Goal: Transaction & Acquisition: Purchase product/service

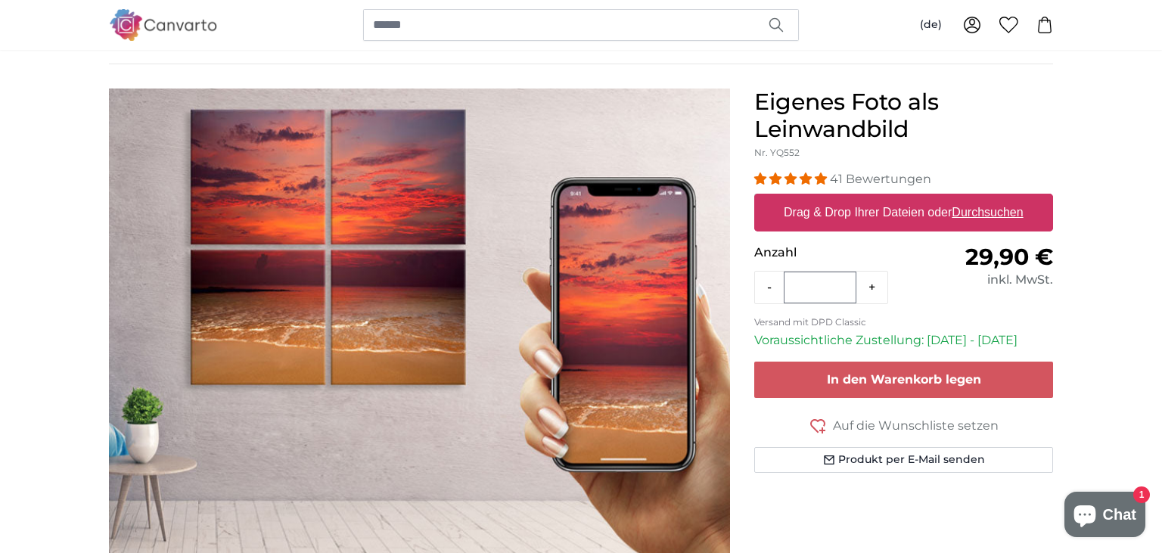
scroll to position [99, 0]
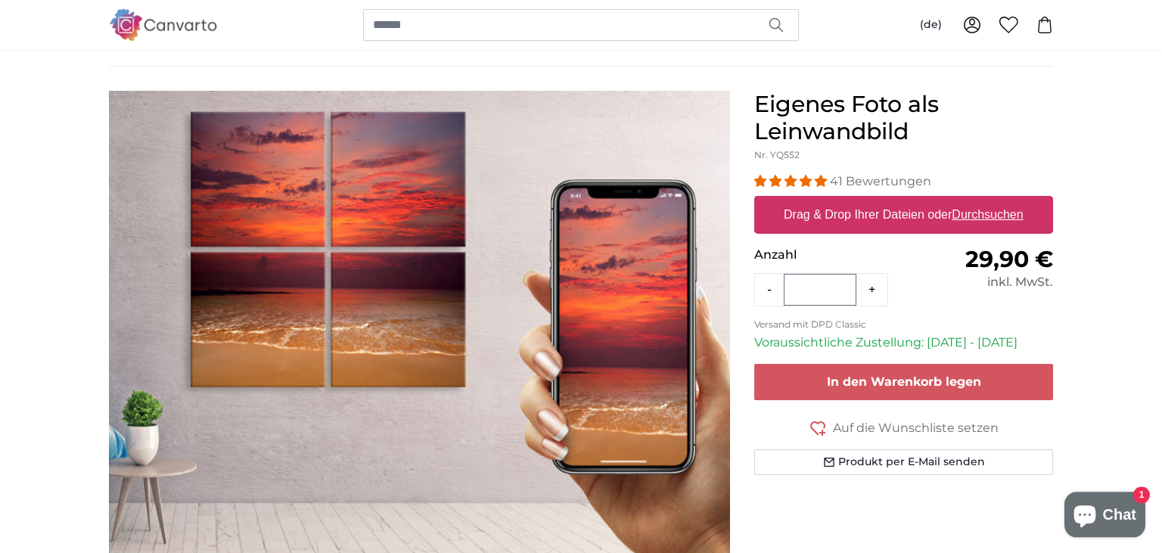
click at [955, 221] on label "Drag & Drop Ihrer Dateien oder Durchsuchen" at bounding box center [904, 215] width 252 height 30
click at [955, 200] on input "Drag & Drop Ihrer Dateien oder Durchsuchen" at bounding box center [903, 198] width 299 height 5
type input "**********"
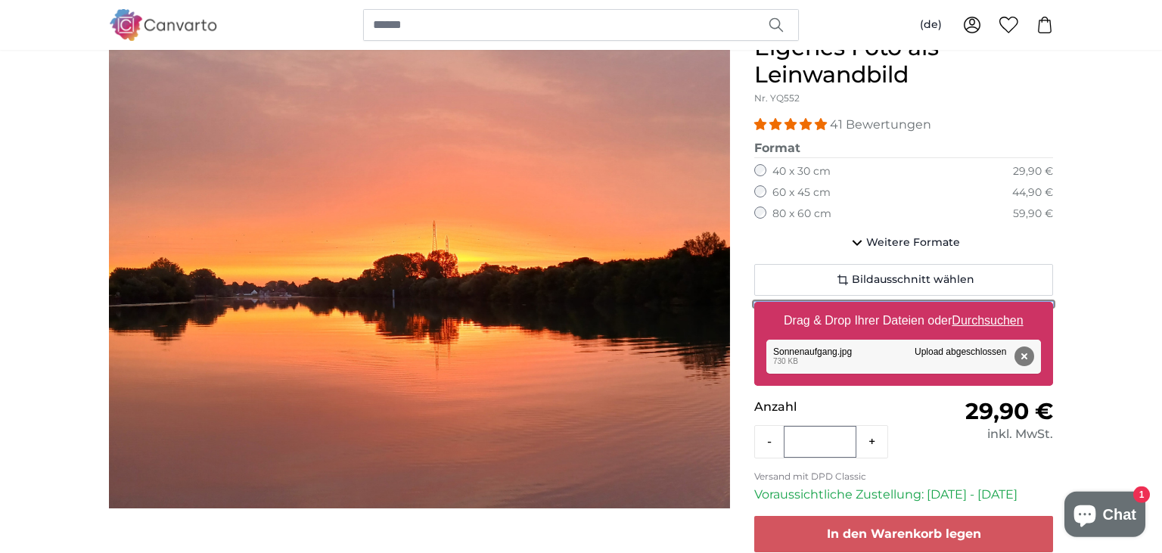
scroll to position [154, 0]
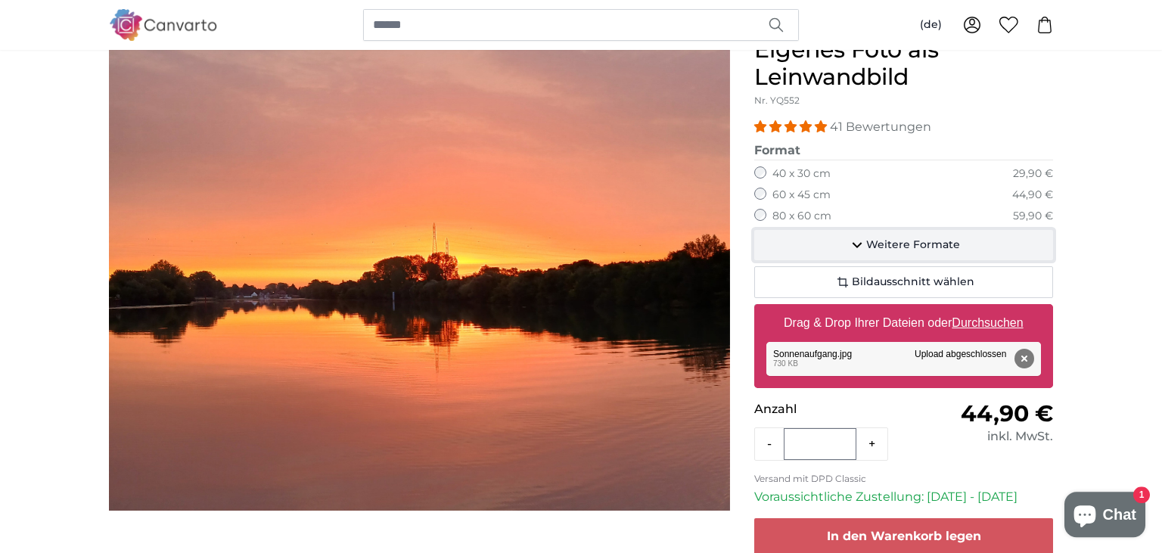
click at [888, 246] on span "Weitere Formate" at bounding box center [913, 245] width 94 height 15
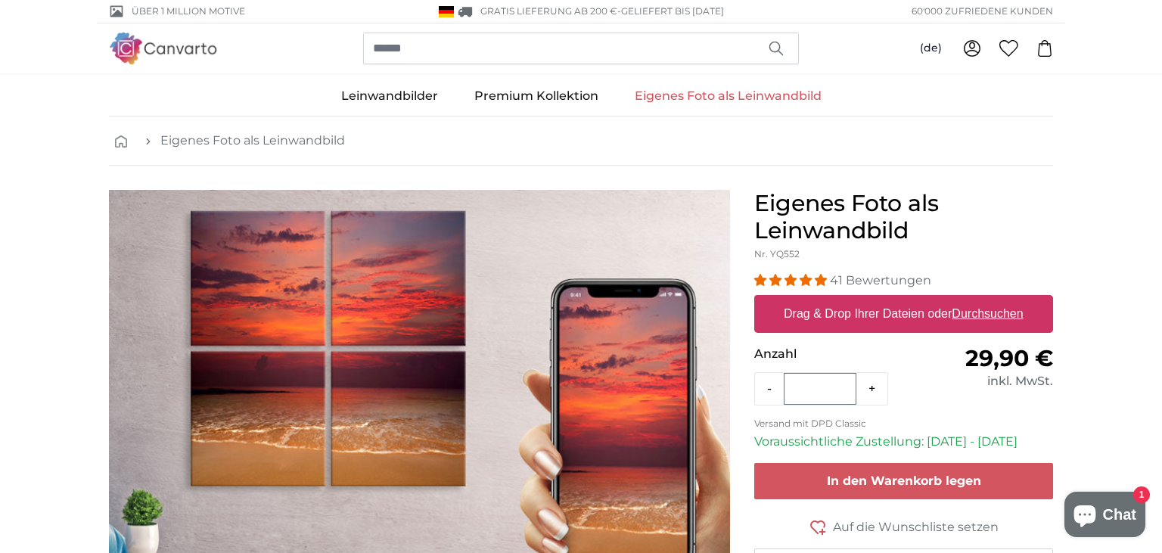
click at [978, 313] on u "Durchsuchen" at bounding box center [987, 313] width 71 height 13
click at [978, 300] on input "Drag & Drop Ihrer Dateien oder Durchsuchen" at bounding box center [903, 297] width 299 height 5
type input "**********"
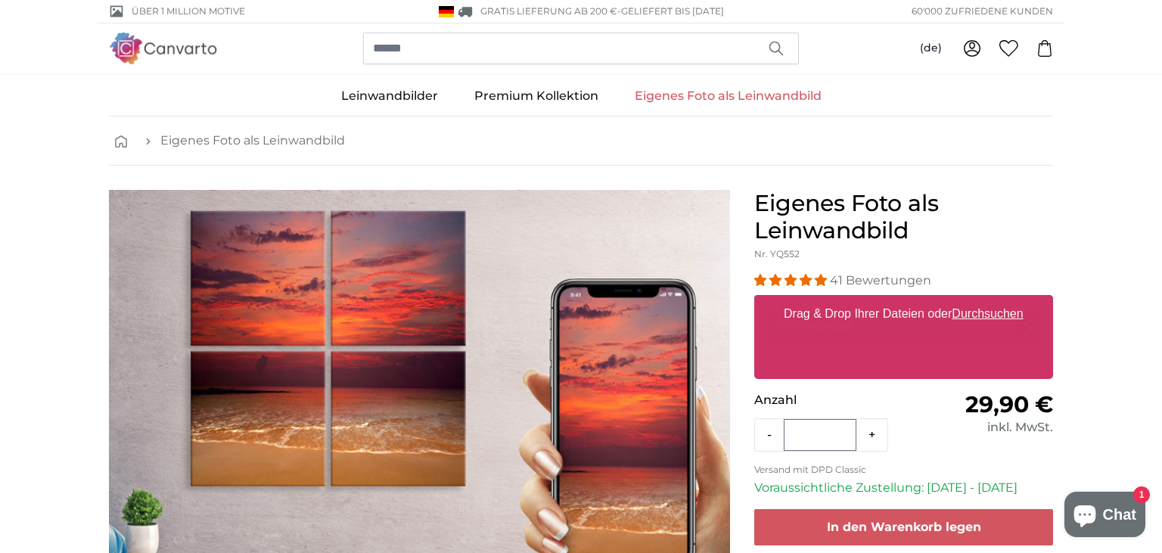
click at [353, 178] on product-detail "Eigenes Foto als Leinwandbild Nr. YQ552 41 Bewertungen Format 29,90 €" at bounding box center [581, 417] width 968 height 502
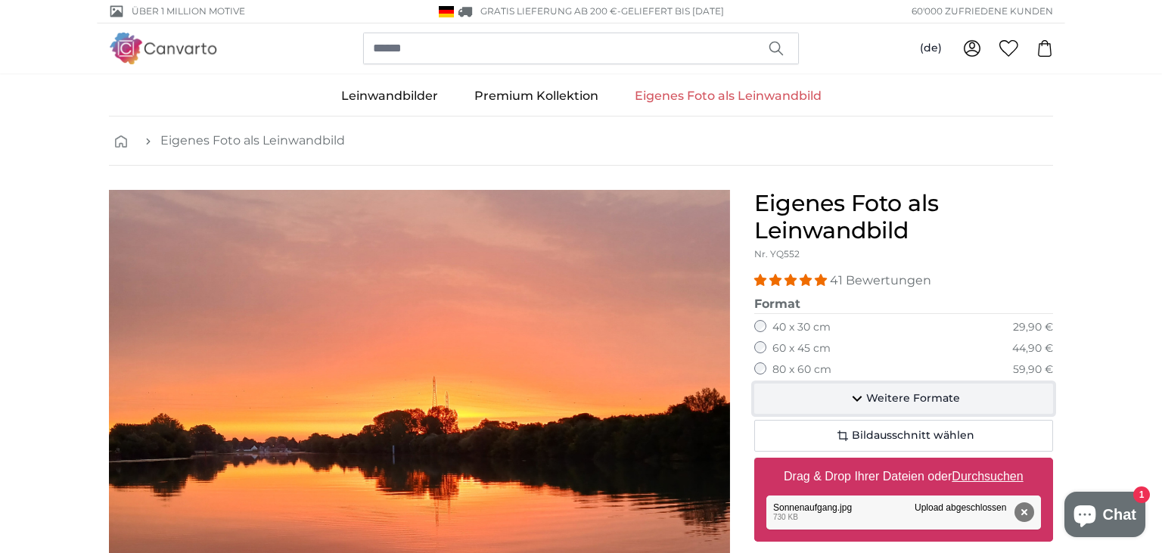
click at [881, 398] on span "Weitere Formate" at bounding box center [913, 398] width 94 height 15
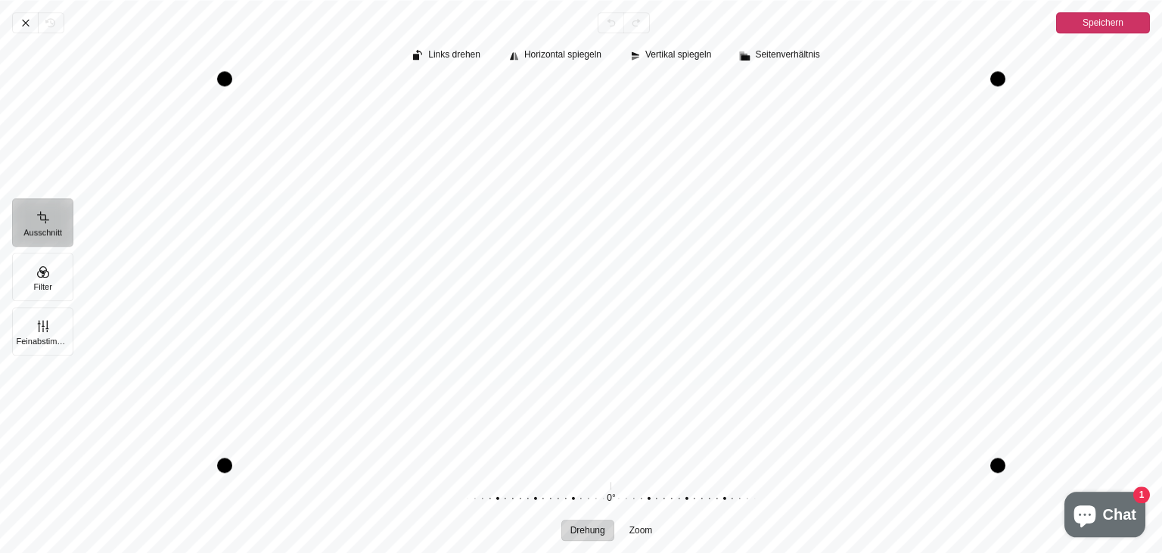
scroll to position [687, 0]
click at [1095, 29] on span "Speichern" at bounding box center [1102, 23] width 41 height 18
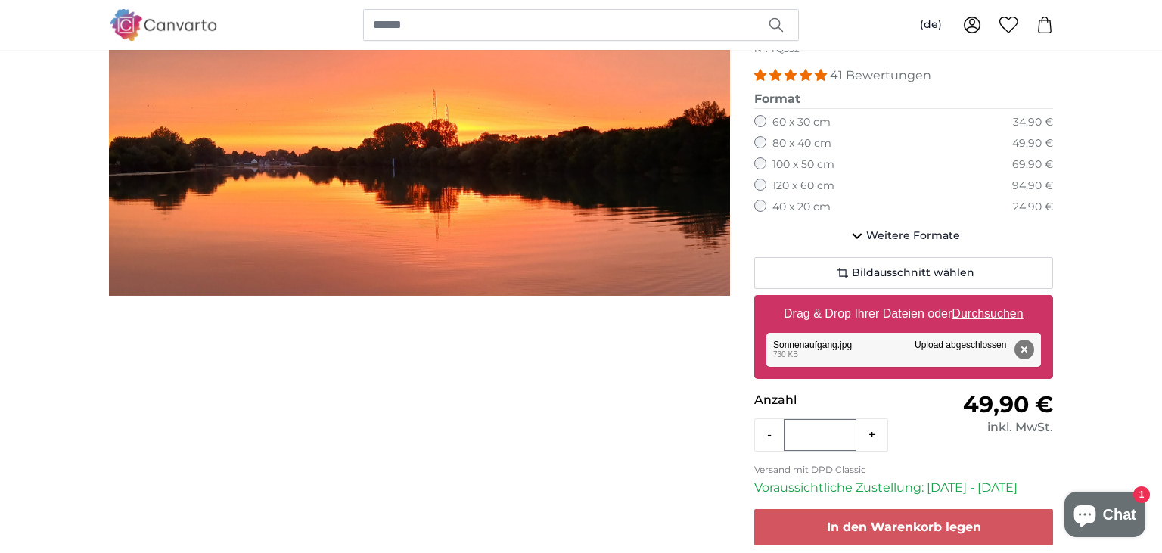
scroll to position [194, 0]
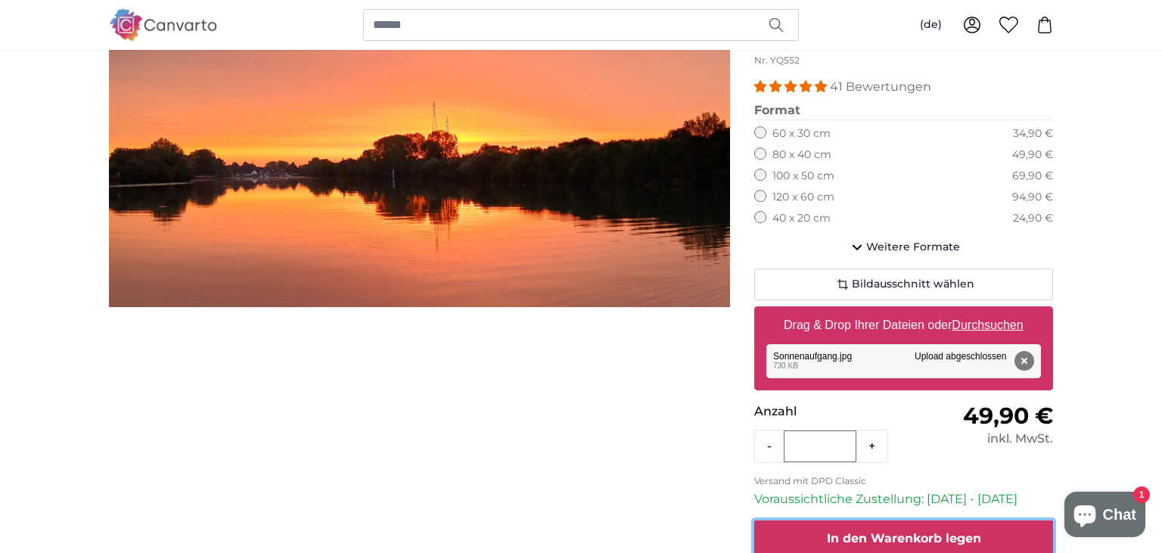
click at [927, 544] on button "In den Warenkorb legen" at bounding box center [903, 538] width 299 height 36
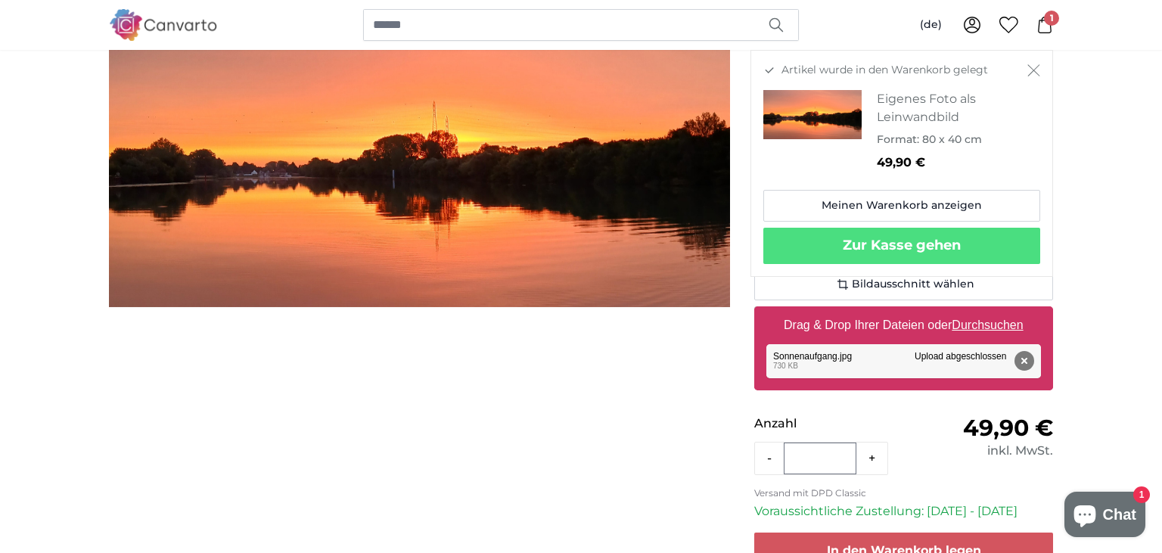
click at [967, 25] on icon at bounding box center [972, 25] width 18 height 18
